Goal: Complete application form

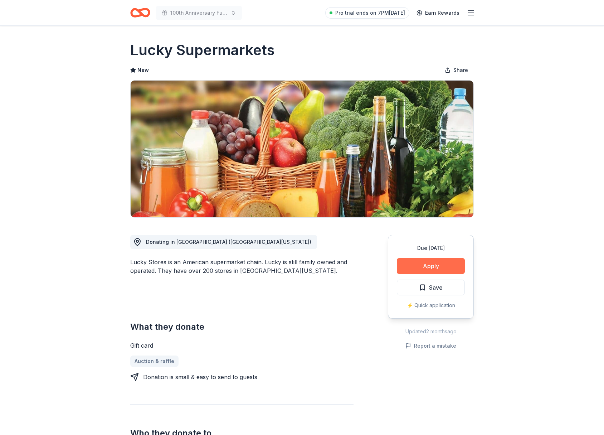
click at [427, 265] on button "Apply" at bounding box center [431, 266] width 68 height 16
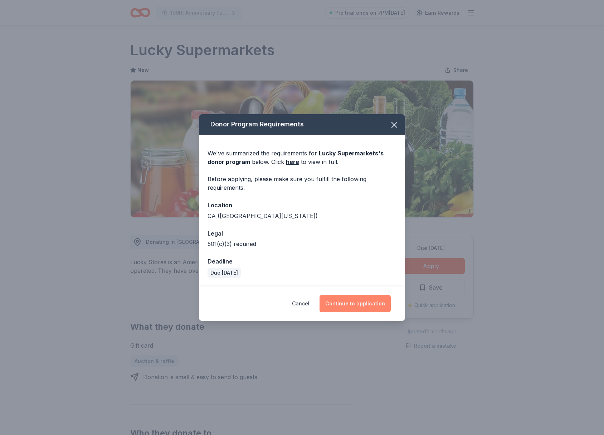
click at [358, 303] on button "Continue to application" at bounding box center [355, 303] width 71 height 17
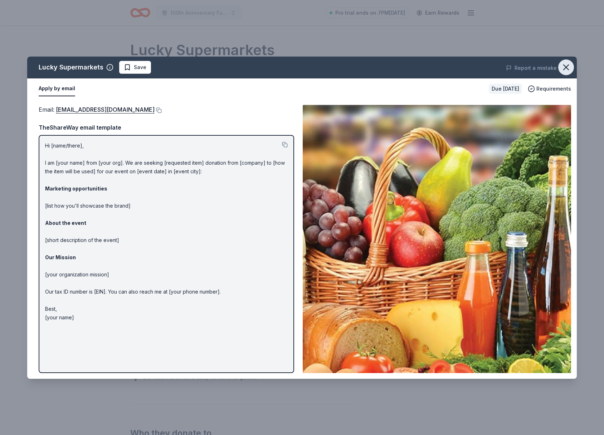
click at [568, 68] on icon "button" at bounding box center [567, 67] width 10 height 10
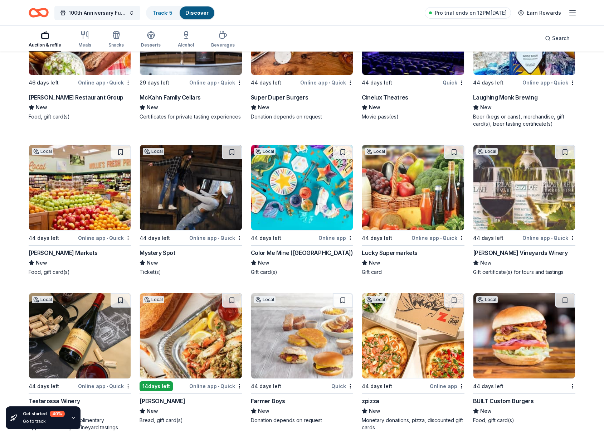
scroll to position [6534, 0]
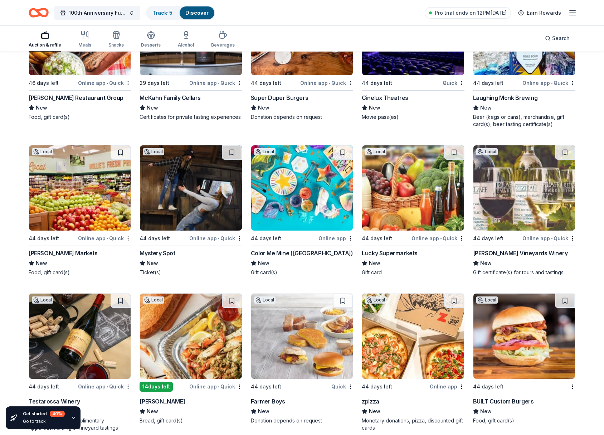
click at [104, 239] on div "Online app • Quick" at bounding box center [104, 238] width 53 height 9
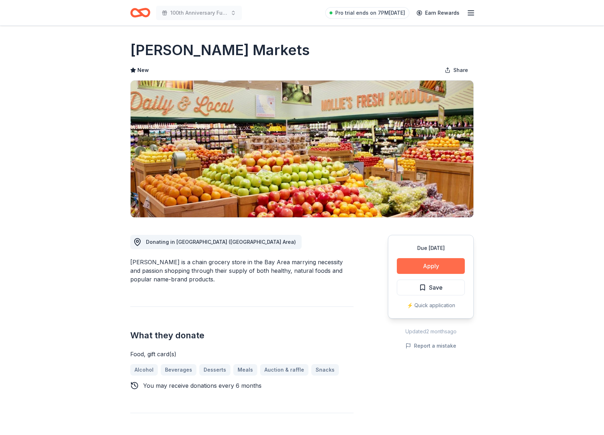
click at [429, 266] on button "Apply" at bounding box center [431, 266] width 68 height 16
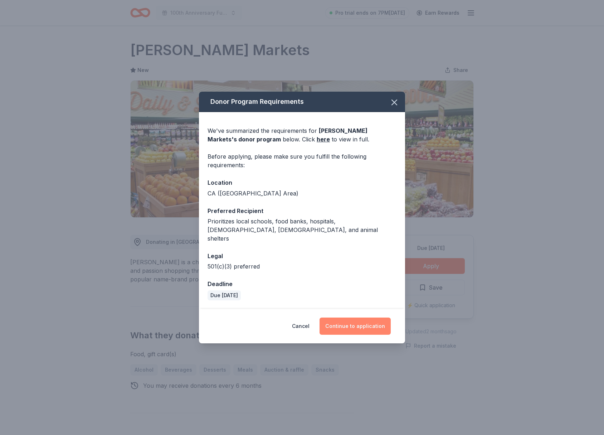
click at [360, 325] on button "Continue to application" at bounding box center [355, 326] width 71 height 17
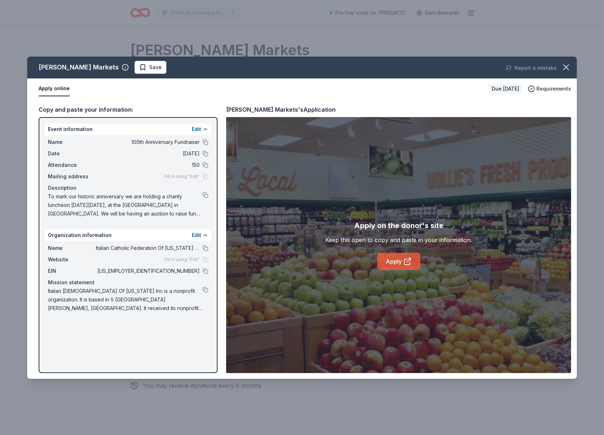
click at [398, 258] on link "Apply" at bounding box center [398, 261] width 43 height 17
